Goal: Check status: Check status

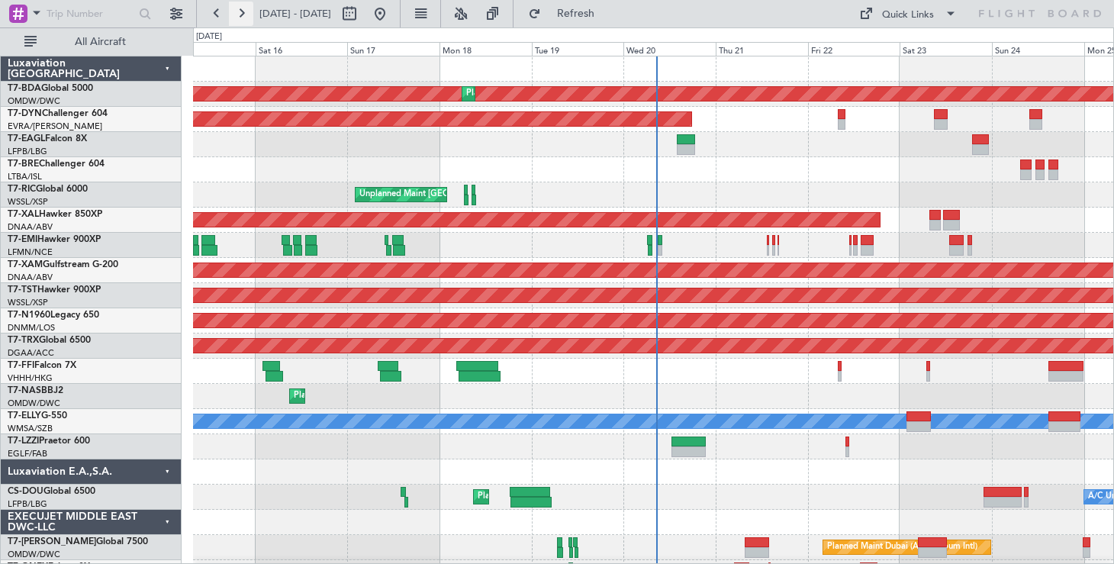
click at [229, 17] on button at bounding box center [241, 14] width 24 height 24
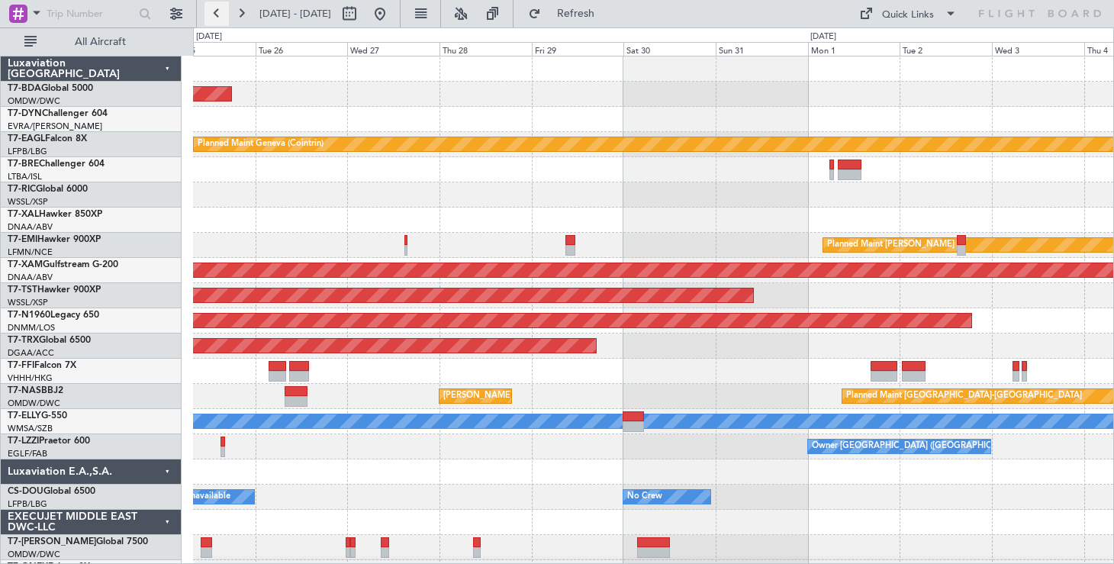
click at [216, 13] on button at bounding box center [216, 14] width 24 height 24
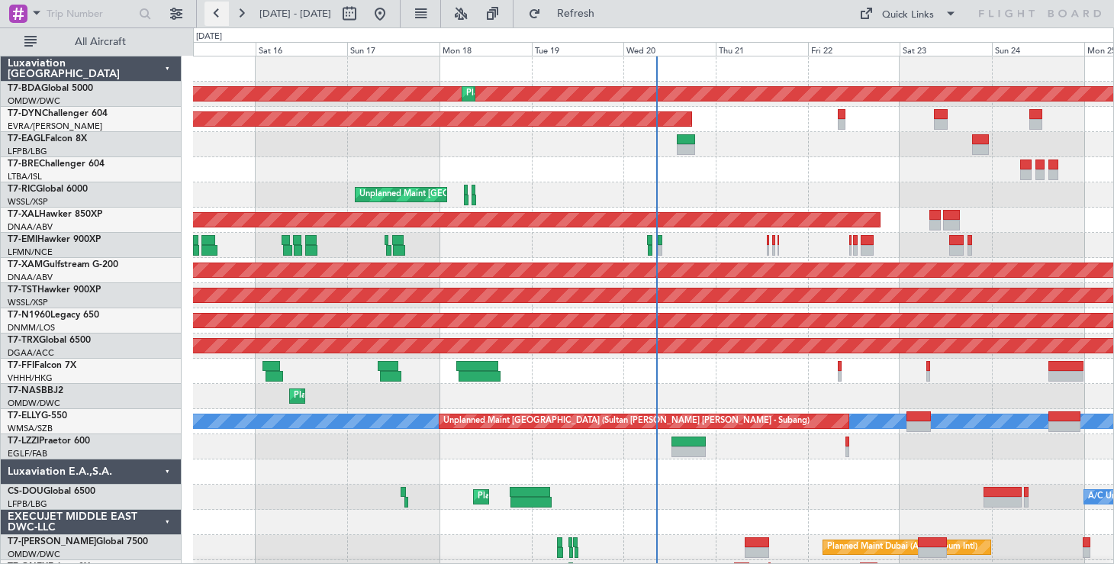
click at [214, 13] on button at bounding box center [216, 14] width 24 height 24
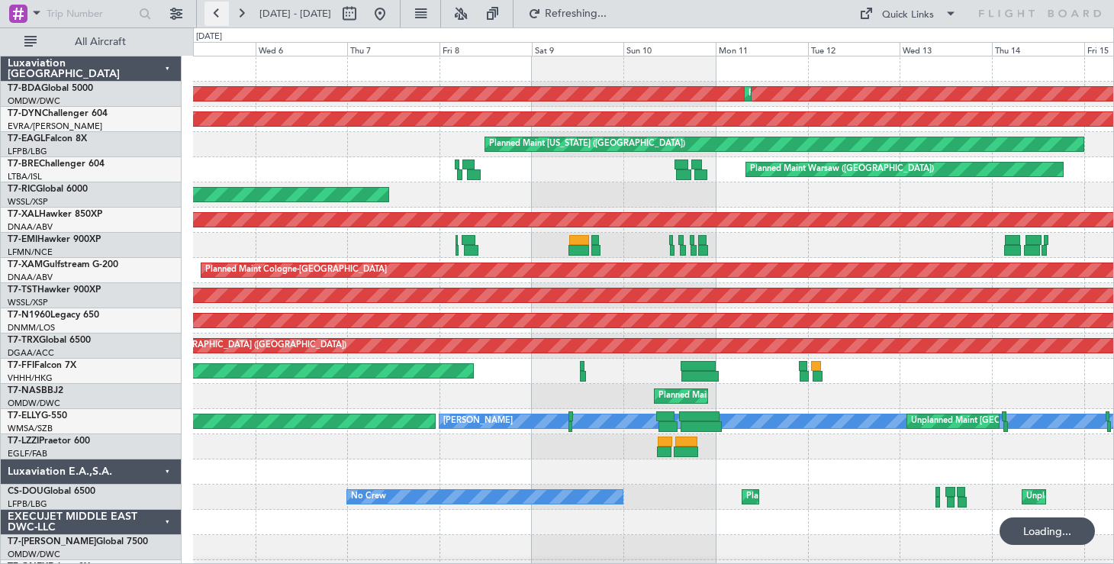
click at [214, 13] on button at bounding box center [216, 14] width 24 height 24
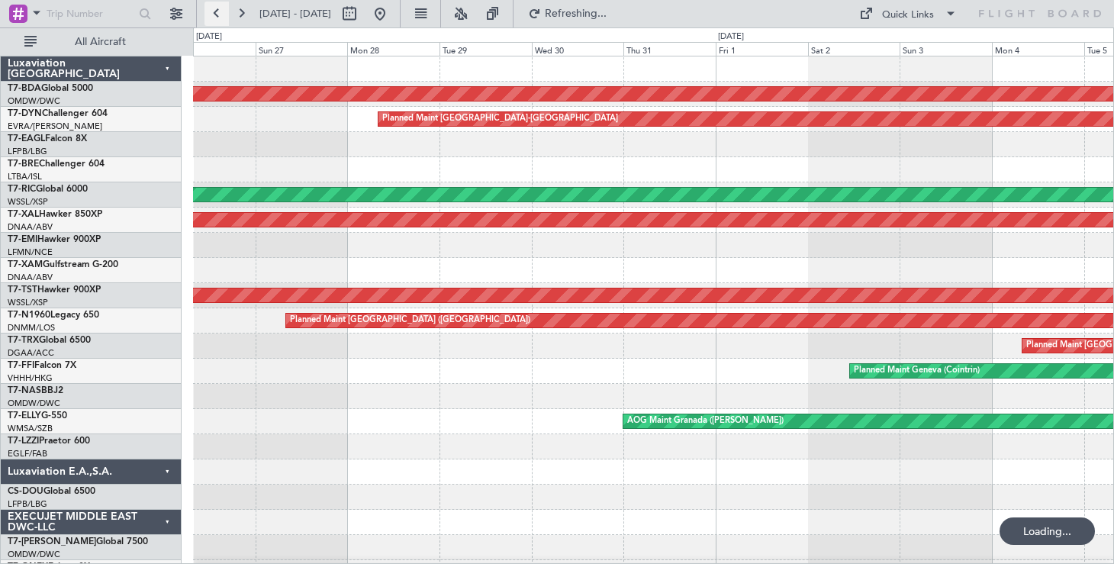
click at [214, 14] on button at bounding box center [216, 14] width 24 height 24
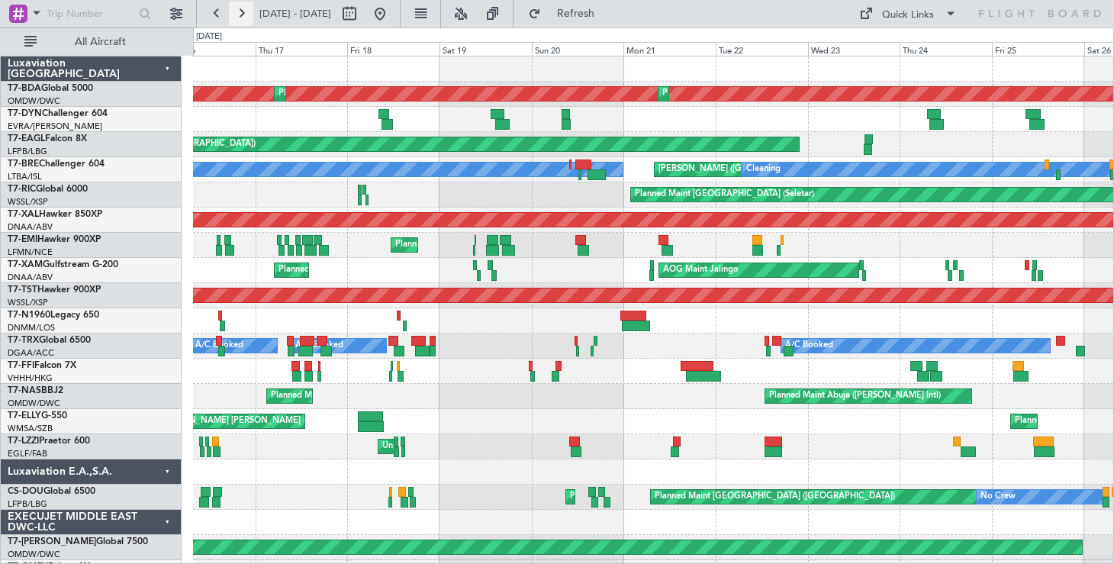
click at [231, 10] on button at bounding box center [241, 14] width 24 height 24
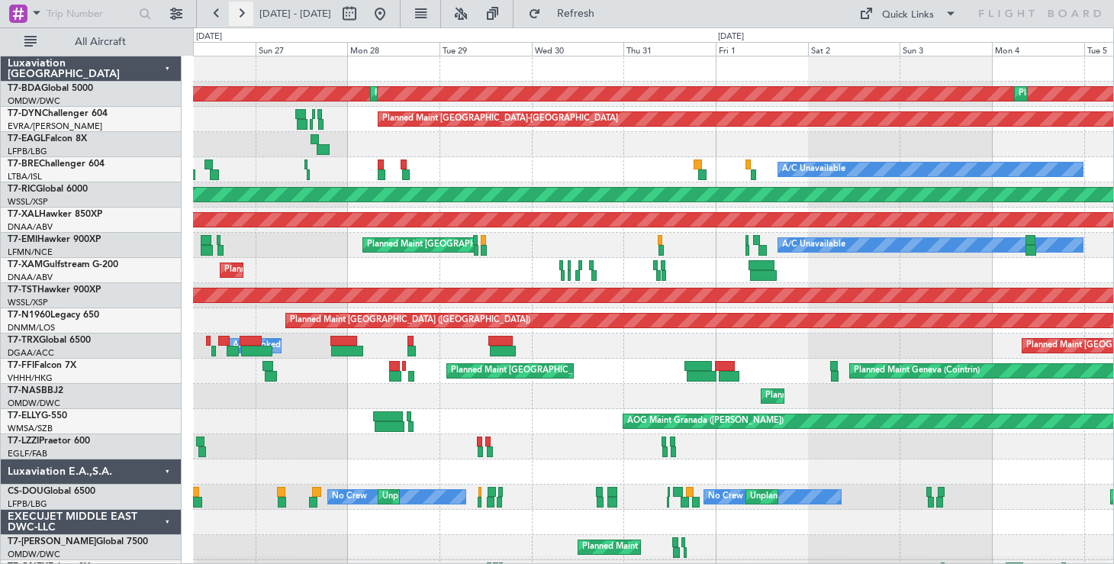
click at [235, 15] on button at bounding box center [241, 14] width 24 height 24
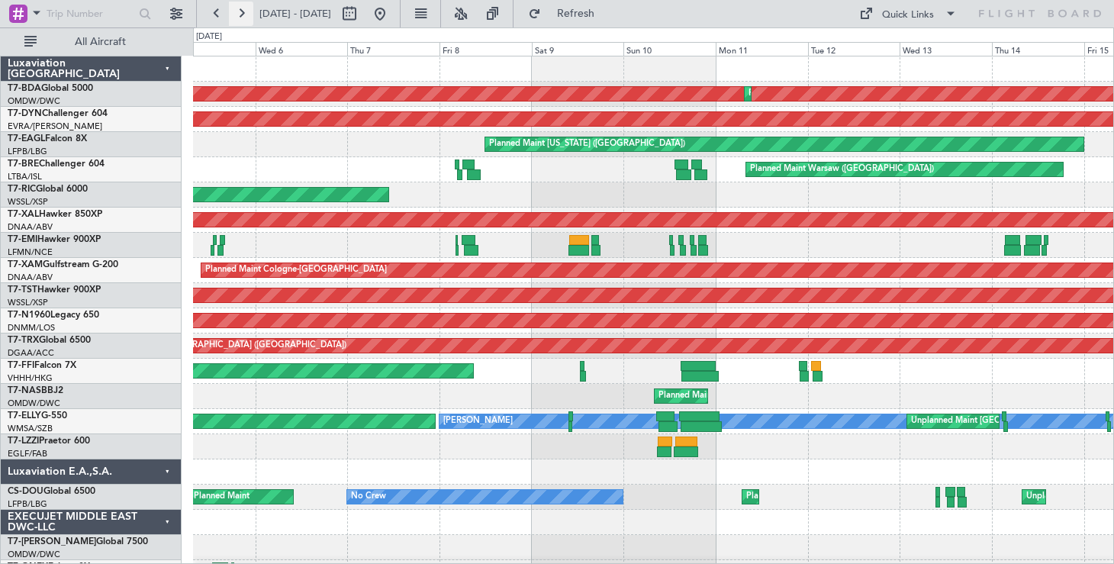
click at [235, 15] on button at bounding box center [241, 14] width 24 height 24
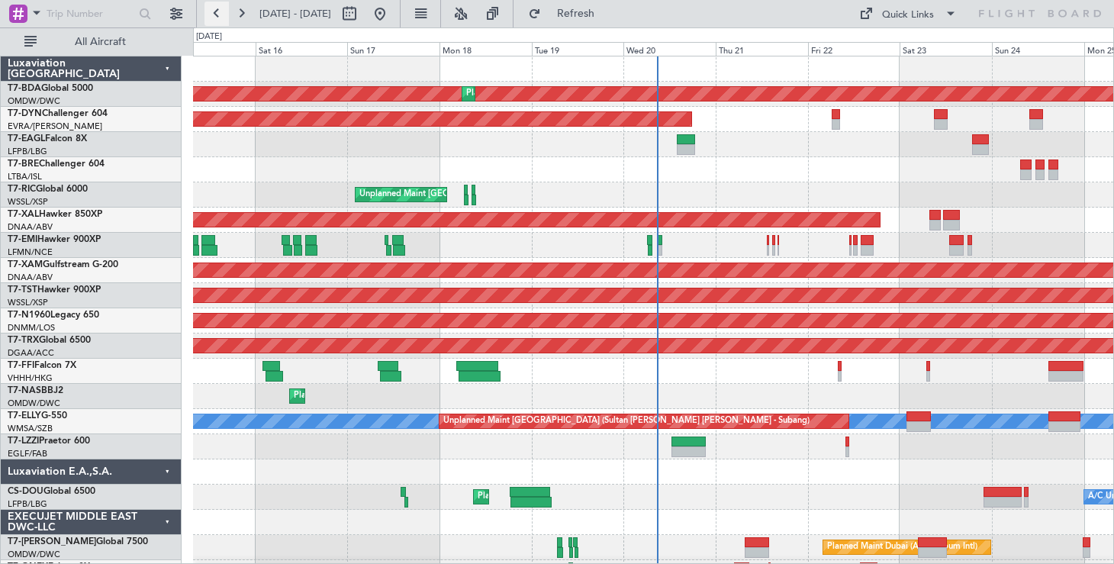
click at [211, 11] on button at bounding box center [216, 14] width 24 height 24
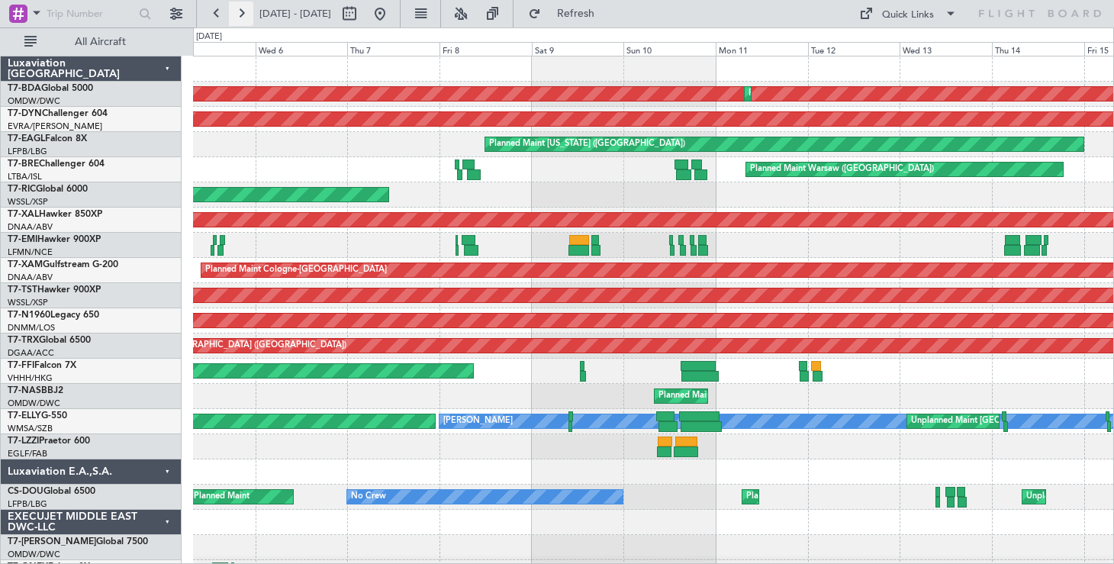
click at [237, 15] on button at bounding box center [241, 14] width 24 height 24
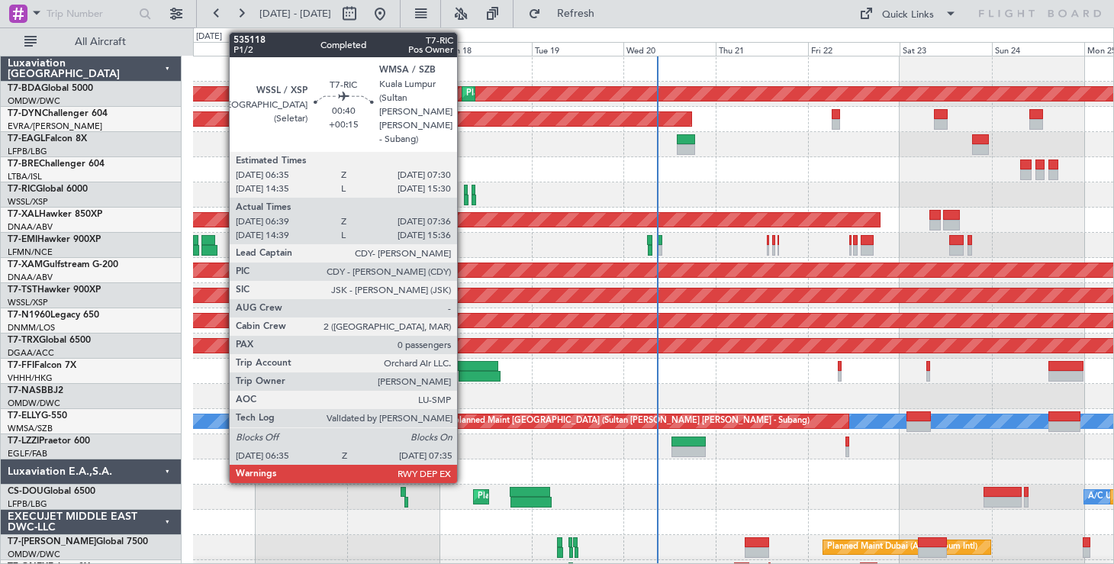
click at [464, 190] on div at bounding box center [466, 190] width 4 height 11
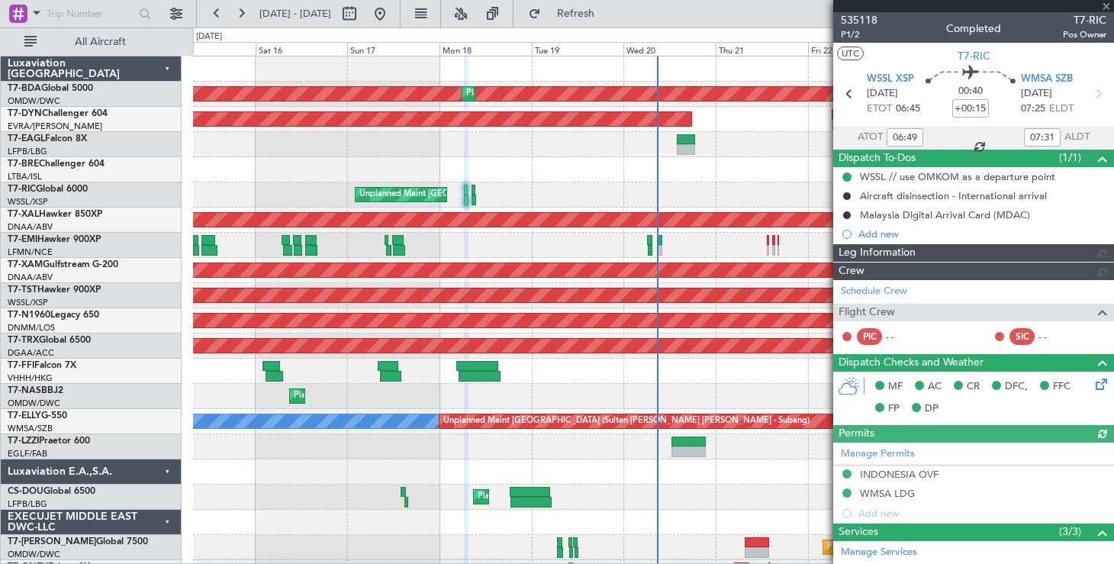
type input "[PERSON_NAME] (EYU)"
type input "A0727"
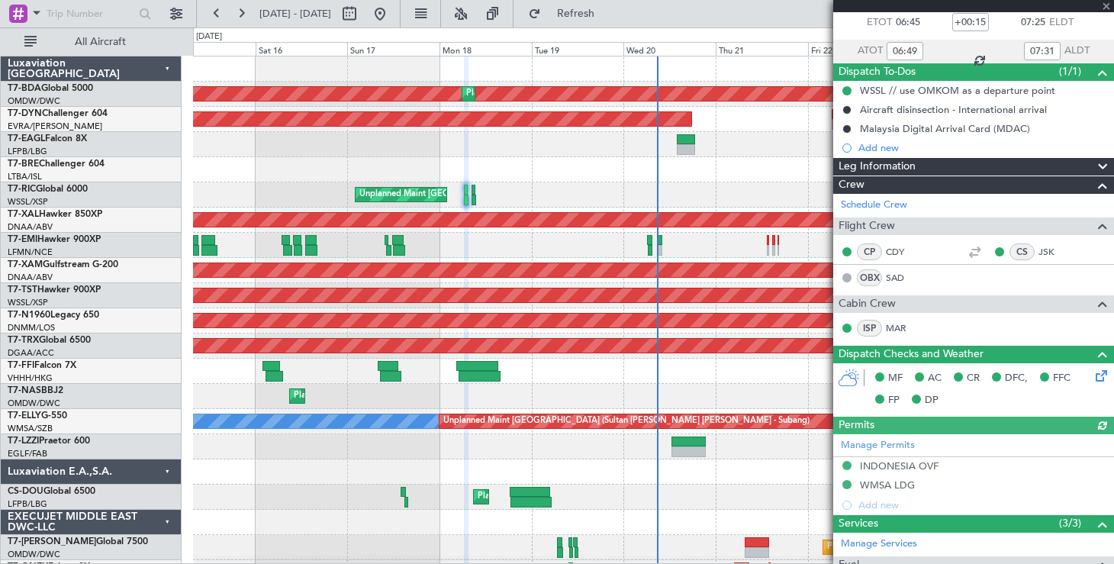
scroll to position [87, 0]
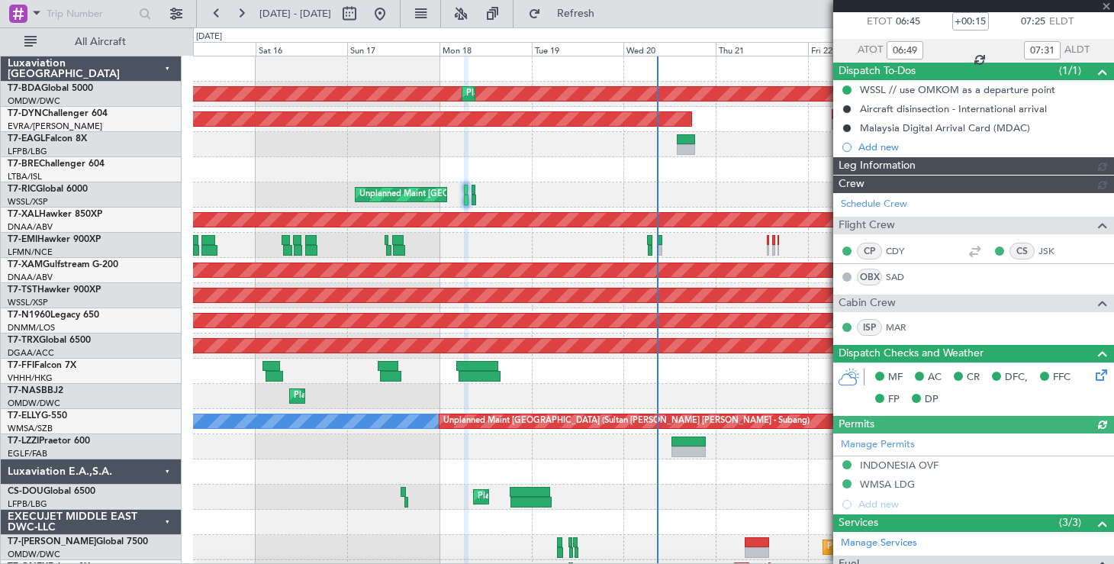
type input "[PERSON_NAME] (EYU)"
type input "A0727"
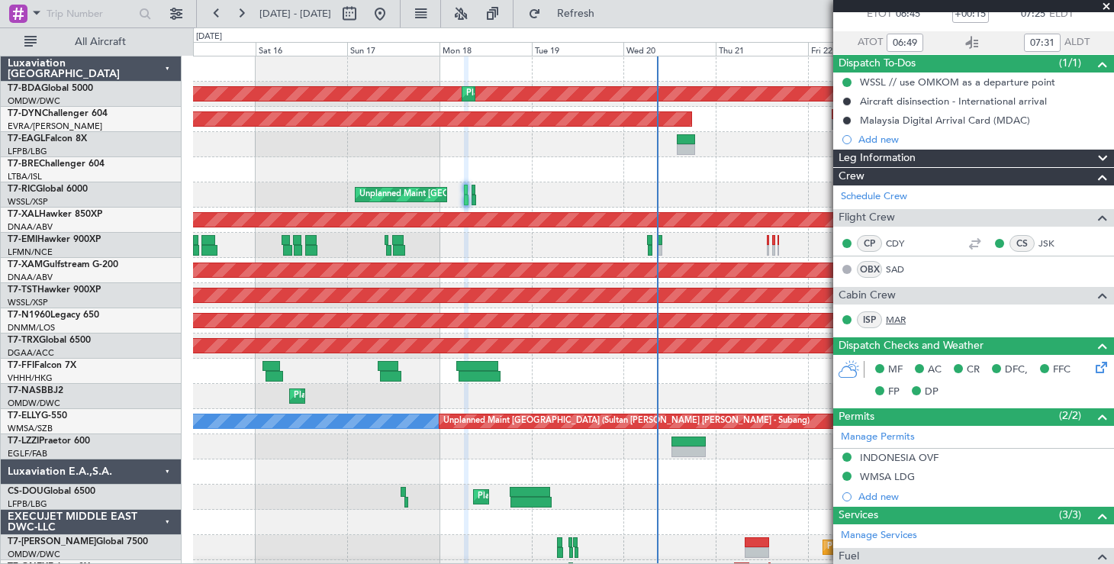
scroll to position [0, 0]
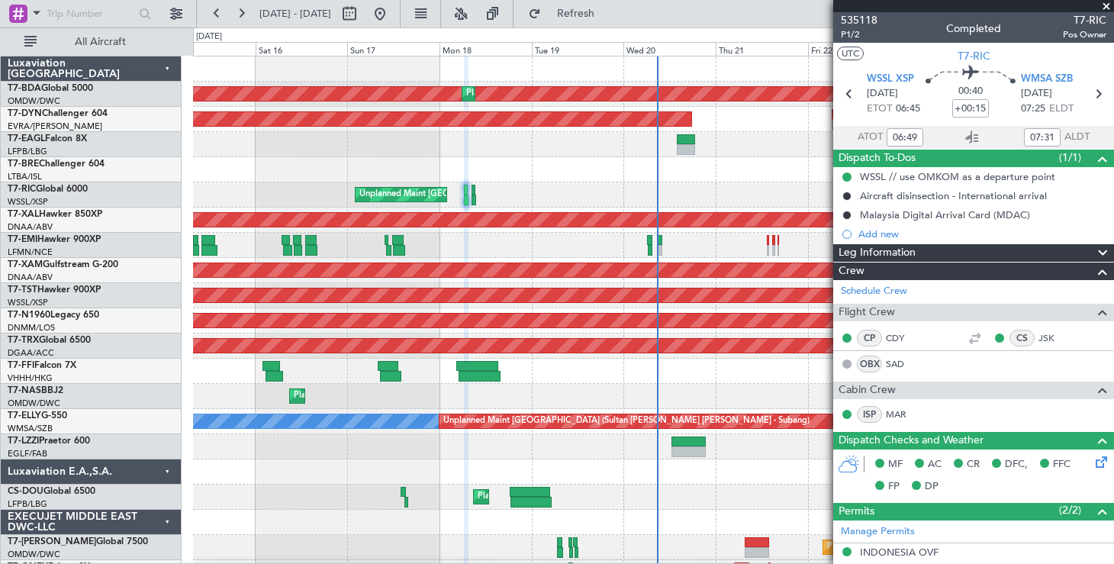
click at [1104, 4] on span at bounding box center [1105, 7] width 15 height 14
